Goal: Information Seeking & Learning: Learn about a topic

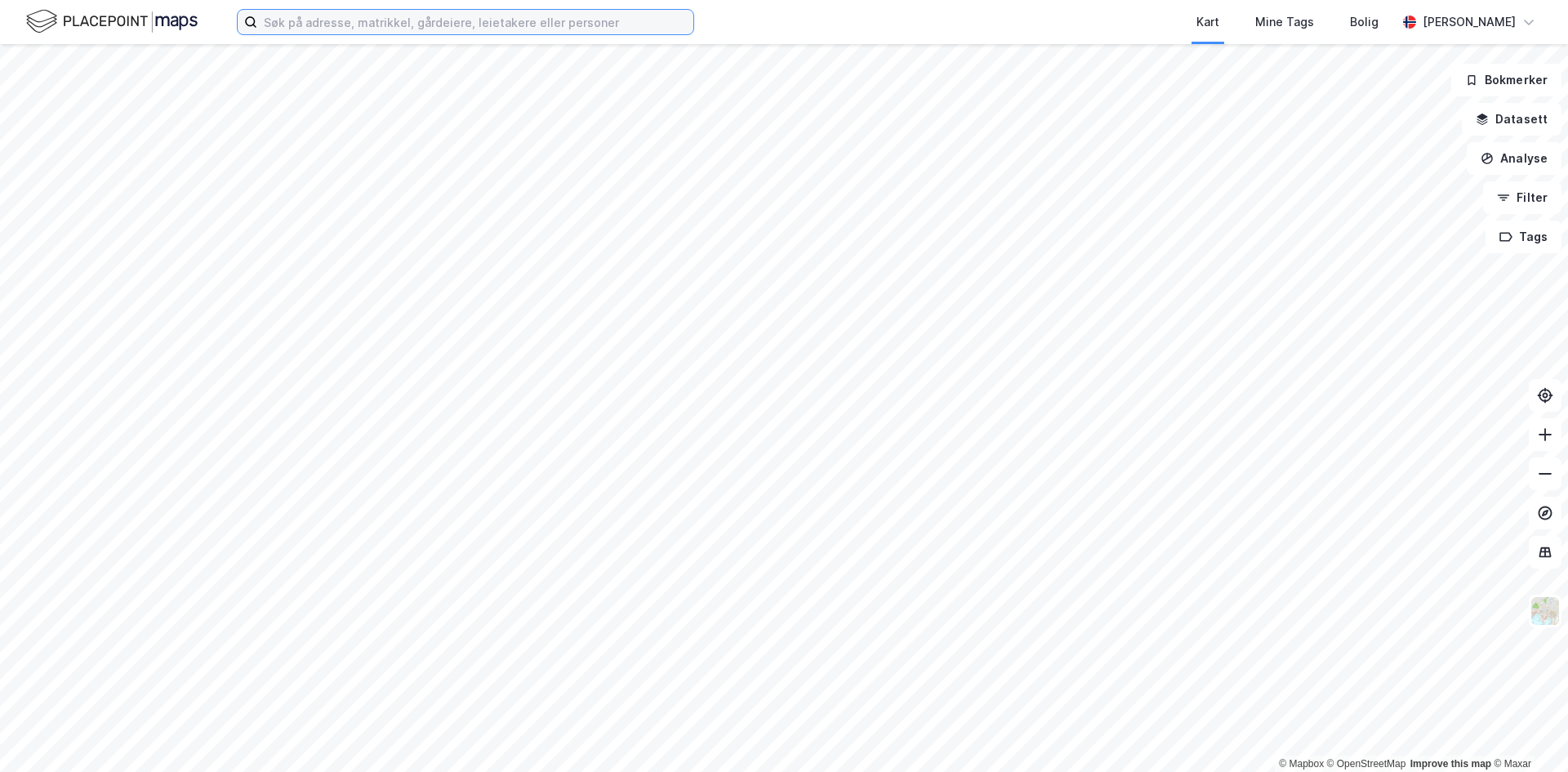
click at [410, 17] on input at bounding box center [475, 21] width 436 height 24
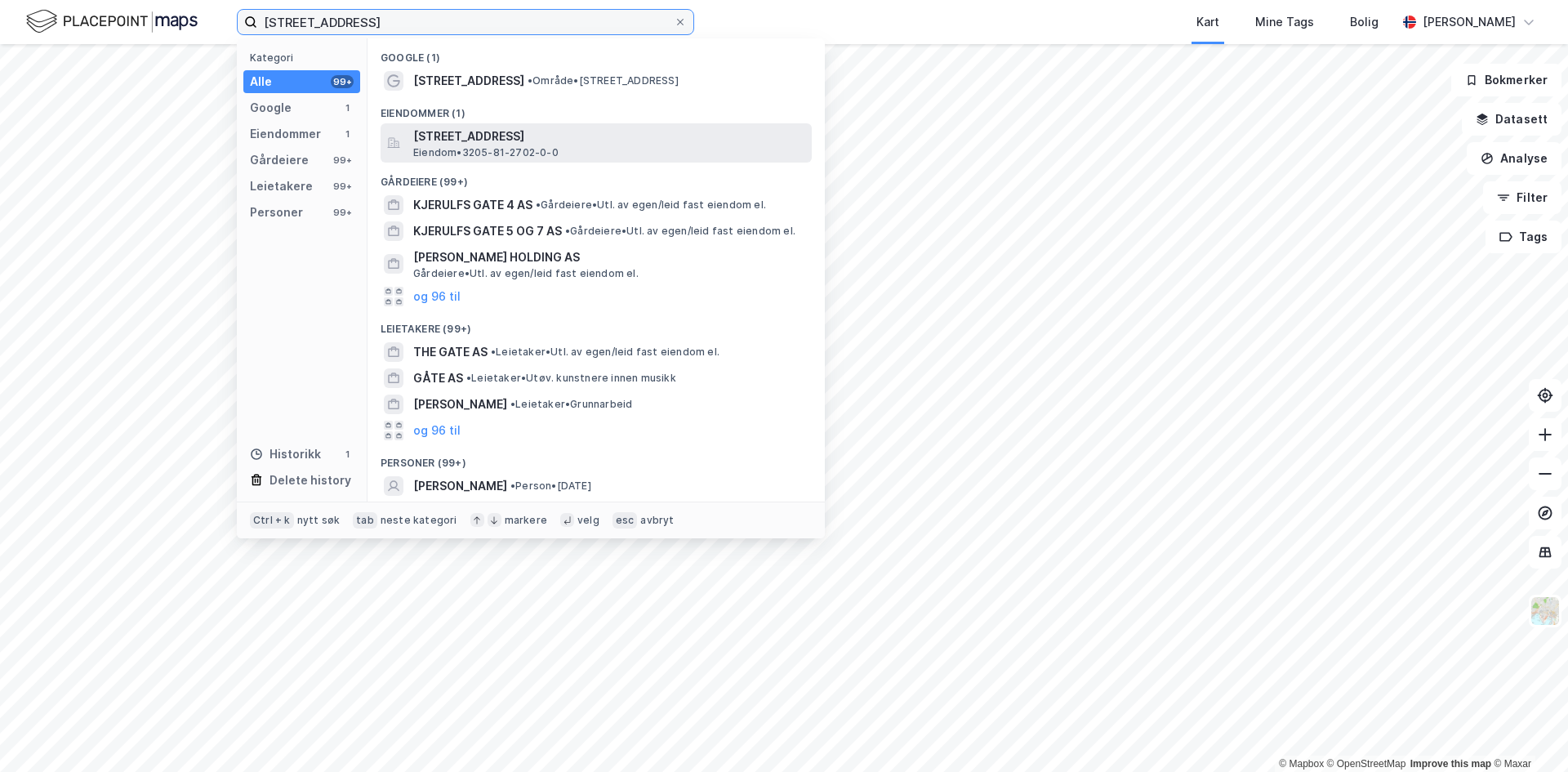
type input "[STREET_ADDRESS]"
click at [483, 136] on span "[STREET_ADDRESS]" at bounding box center [609, 136] width 392 height 19
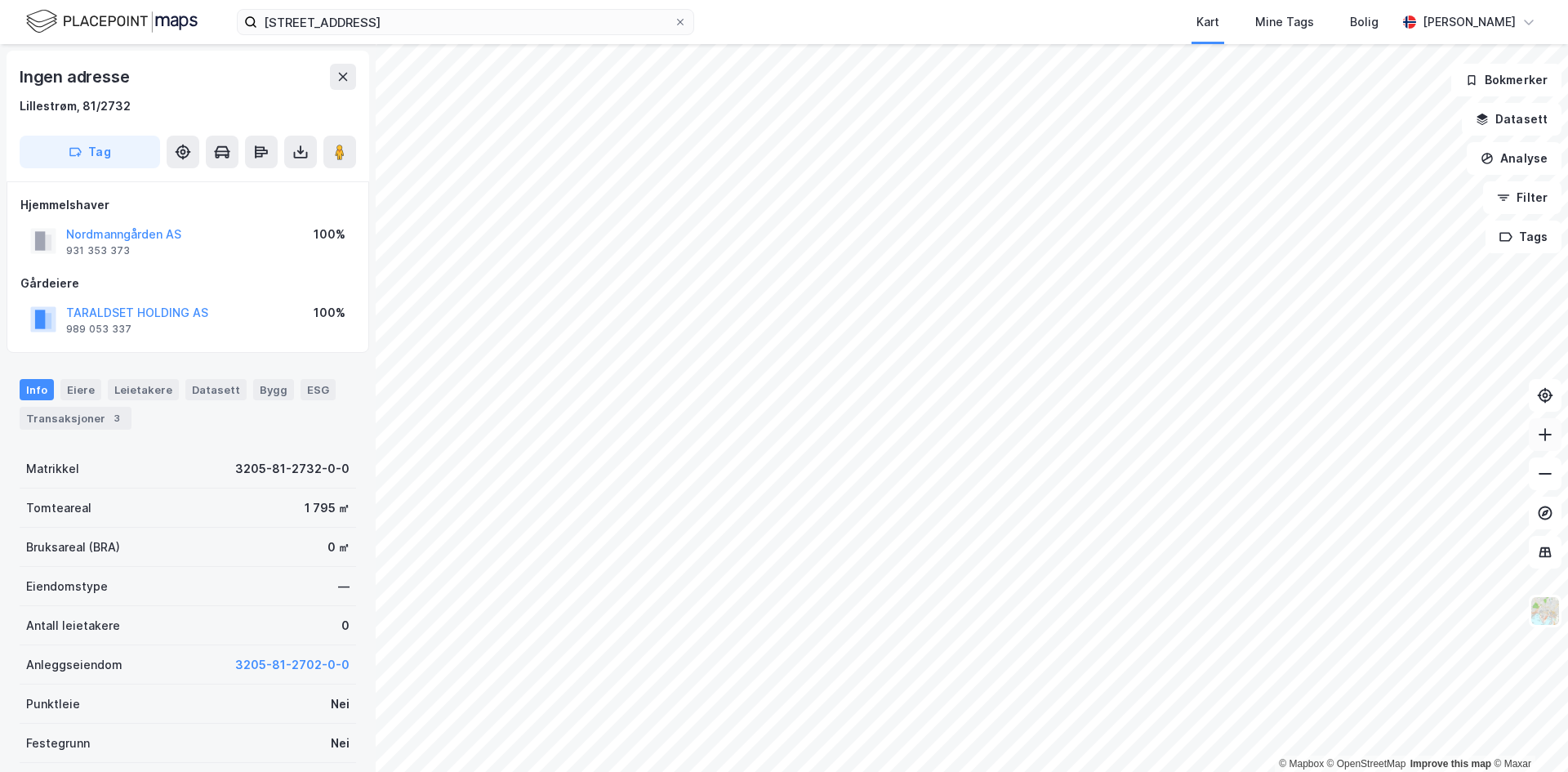
click at [1552, 432] on icon at bounding box center [1545, 434] width 17 height 17
click at [1543, 433] on icon at bounding box center [1545, 434] width 13 height 2
click at [1548, 441] on icon at bounding box center [1545, 434] width 17 height 17
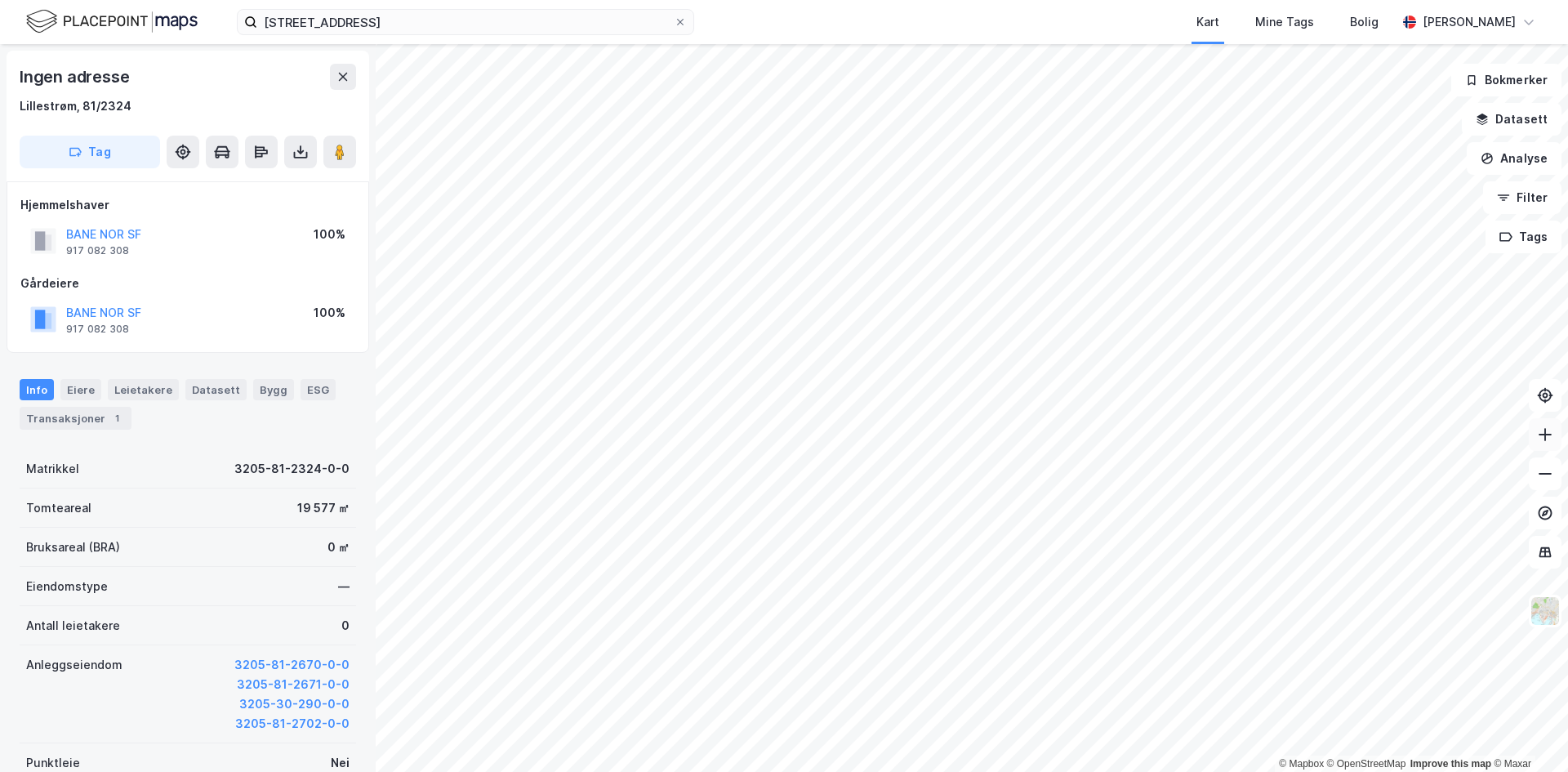
click at [1552, 435] on icon at bounding box center [1545, 434] width 17 height 17
click at [1552, 429] on icon at bounding box center [1545, 434] width 17 height 17
click at [873, 771] on html "[STREET_ADDRESS] Kart Mine Tags Bolig [PERSON_NAME] © Mapbox © OpenStreetMap Im…" at bounding box center [784, 386] width 1568 height 772
